Goal: Find specific page/section: Find specific page/section

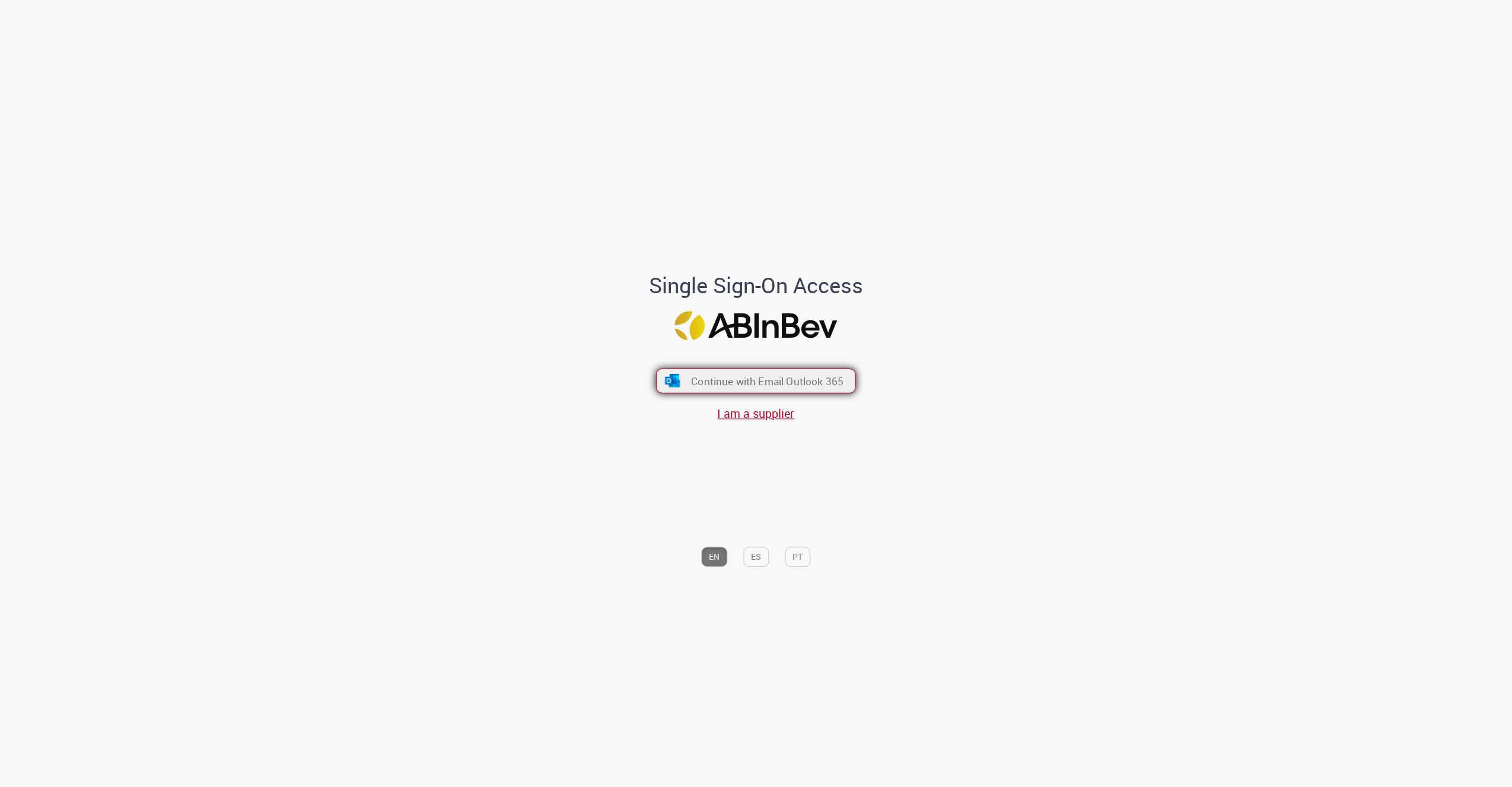
click at [808, 388] on button "Continue with Email Outlook 365" at bounding box center [756, 381] width 200 height 25
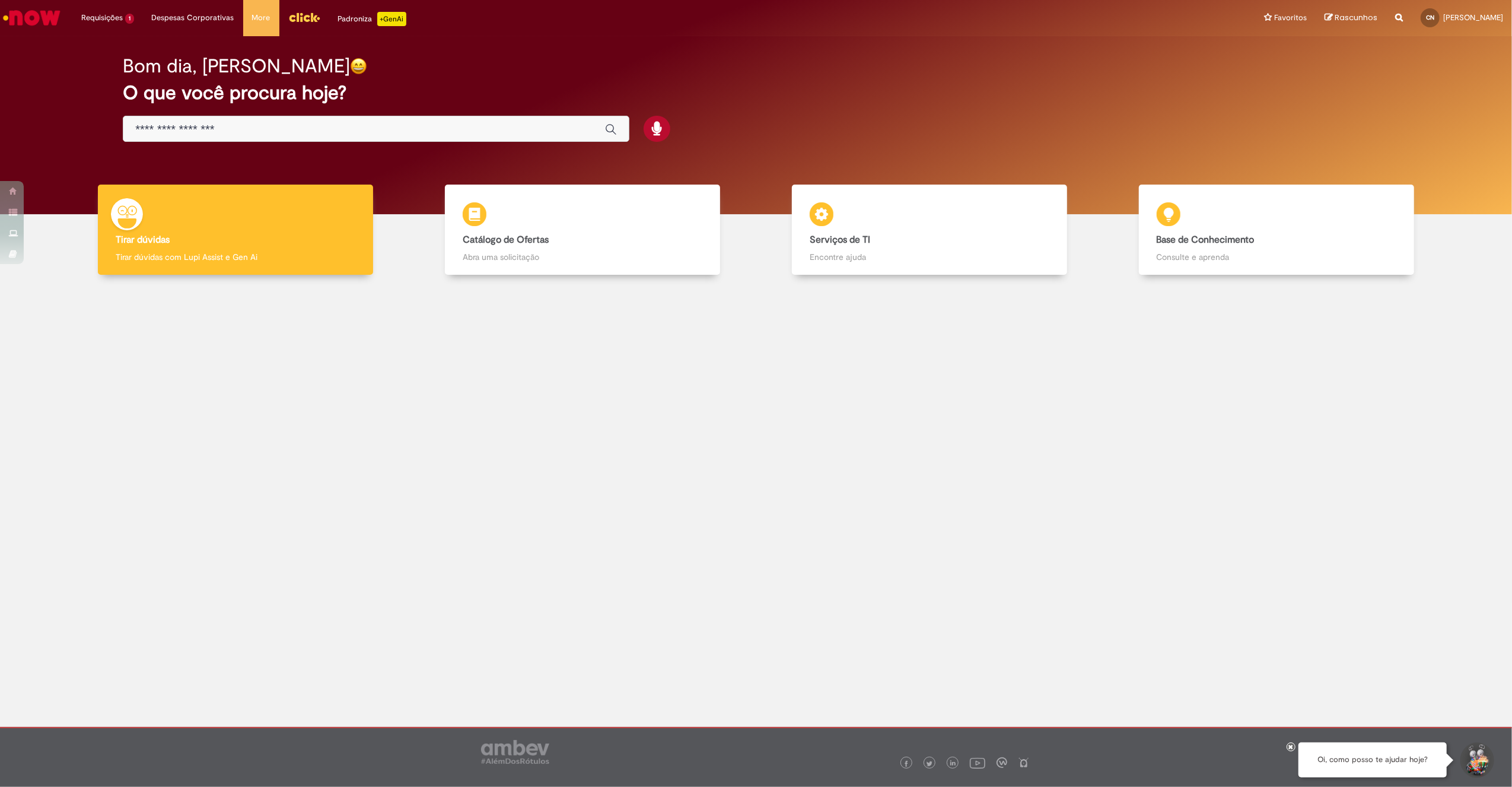
click at [327, 135] on input "Basta digitar aqui" at bounding box center [364, 129] width 458 height 14
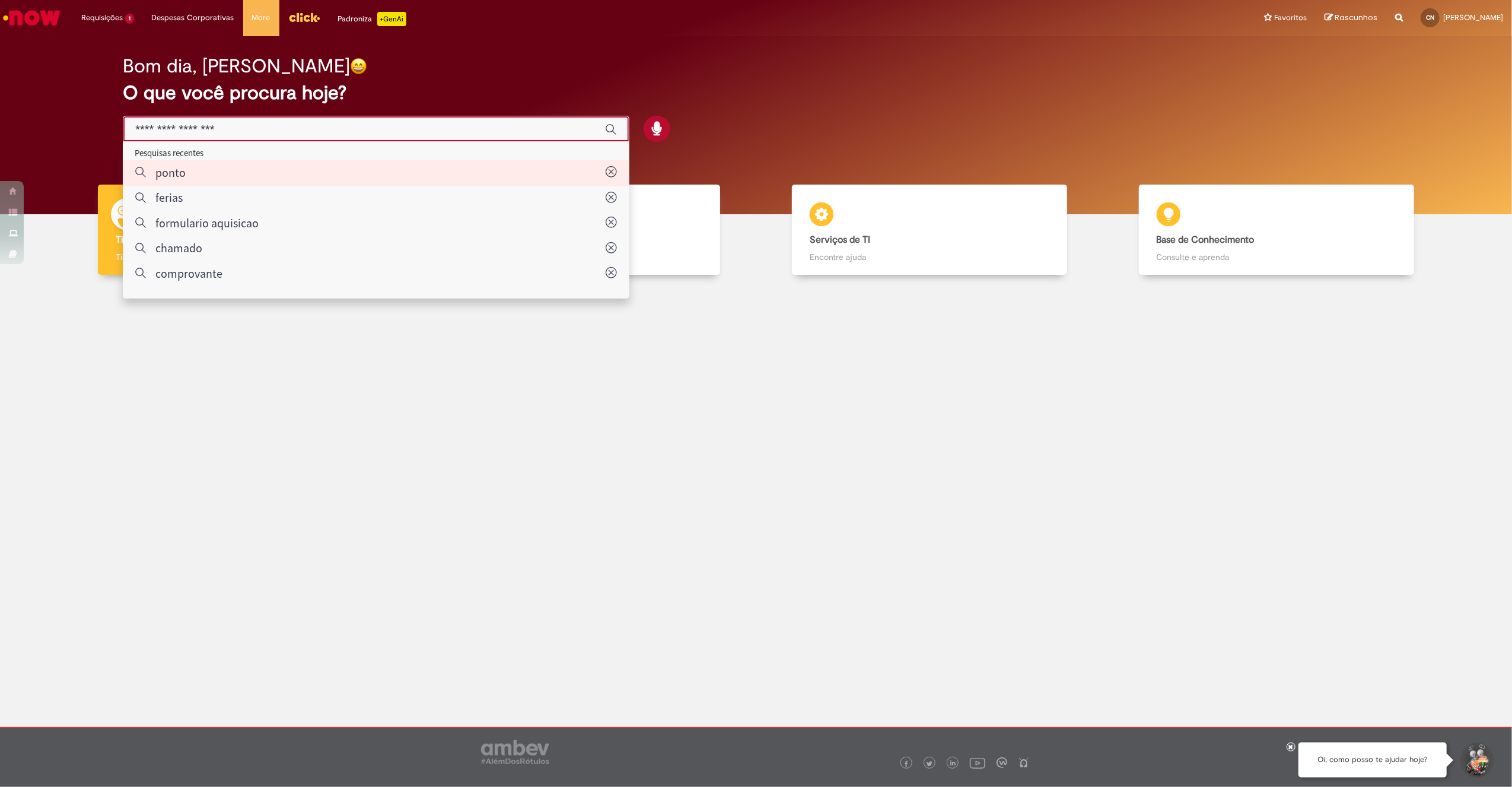
type input "*****"
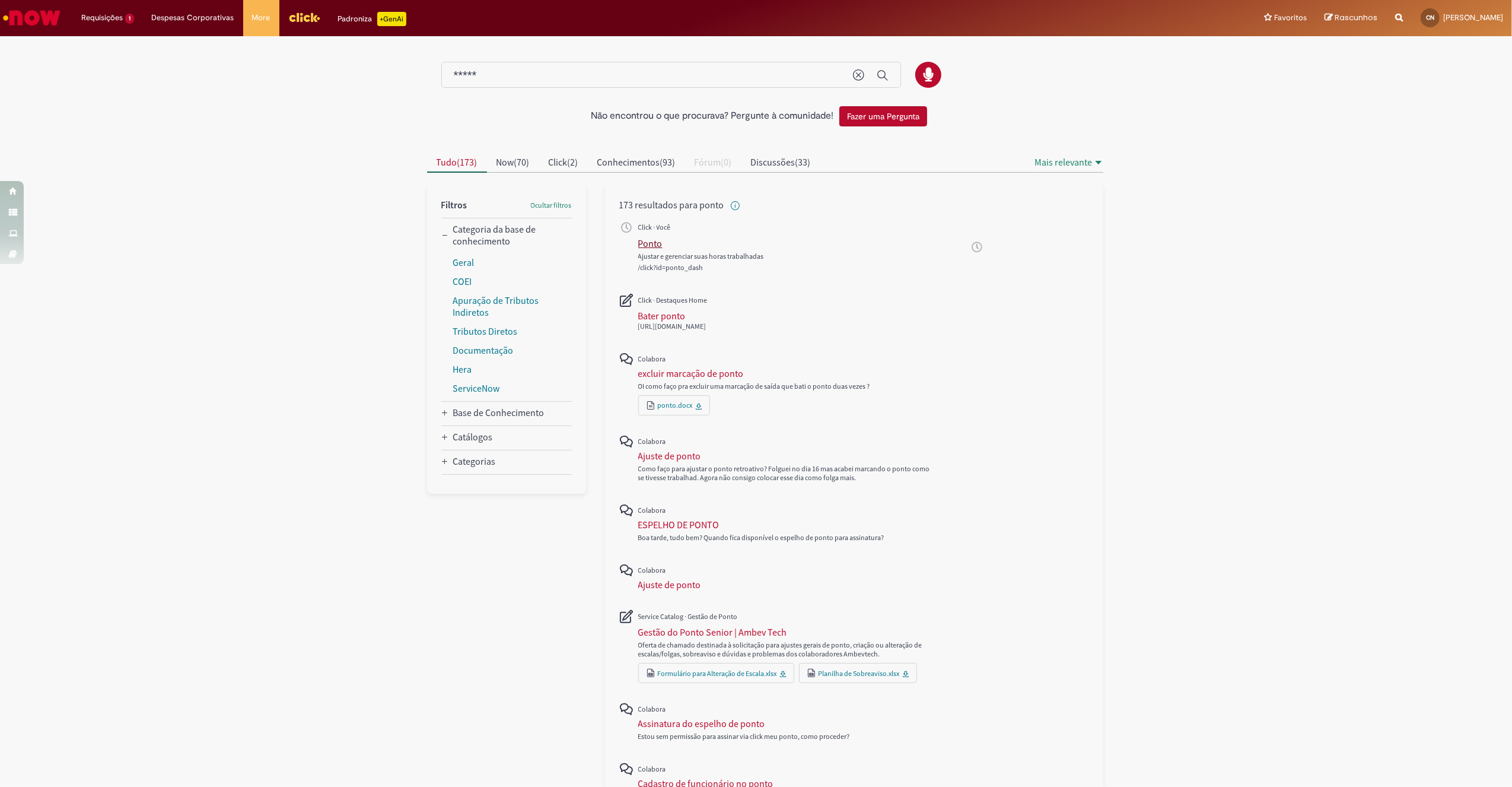
click at [645, 246] on div "Ponto" at bounding box center [650, 243] width 24 height 12
